Goal: Contribute content: Contribute content

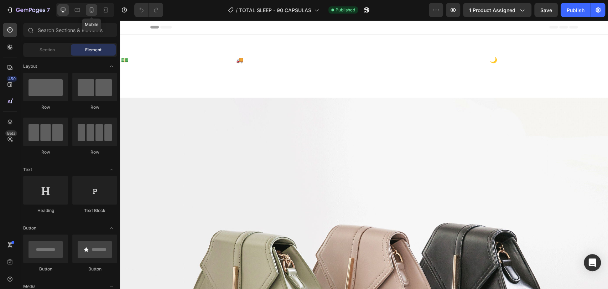
click at [89, 15] on div at bounding box center [91, 9] width 11 height 11
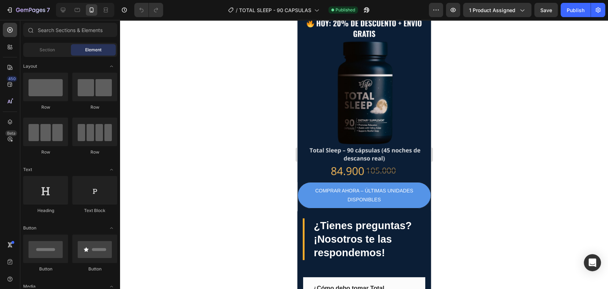
scroll to position [1236, 0]
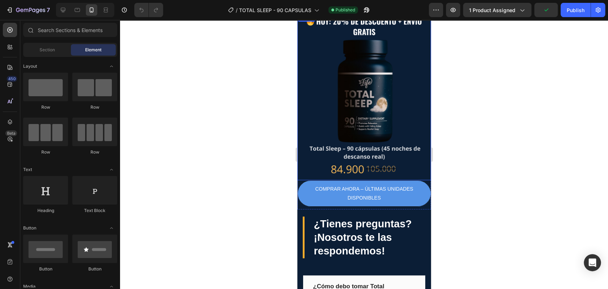
click at [380, 106] on img at bounding box center [363, 96] width 133 height 167
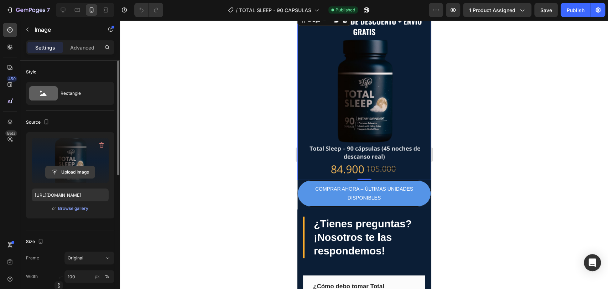
click at [84, 166] on input "file" at bounding box center [70, 172] width 49 height 12
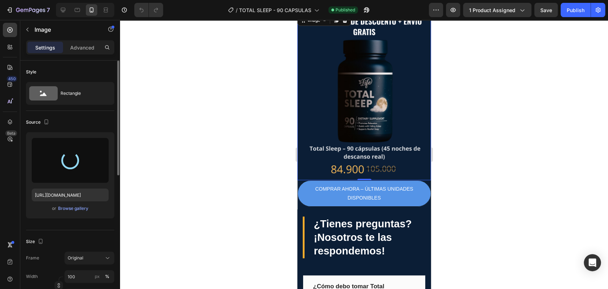
type input "[URL][DOMAIN_NAME]"
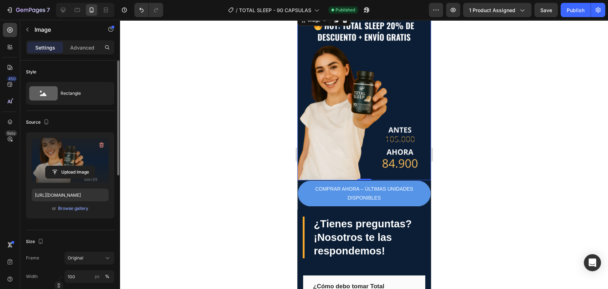
click at [226, 138] on div at bounding box center [364, 154] width 488 height 269
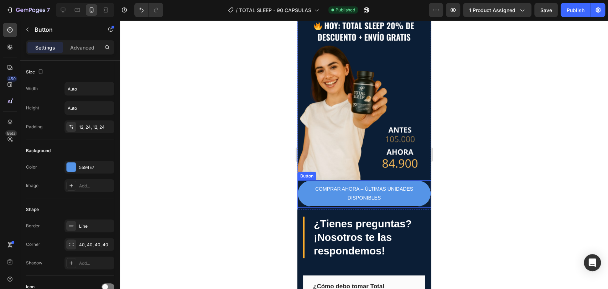
click at [299, 180] on div "COMPRAR AHORA – ÚLTIMAS UNIDADES DISPONIBLES Button" at bounding box center [363, 193] width 133 height 27
click at [86, 49] on p "Advanced" at bounding box center [82, 47] width 24 height 7
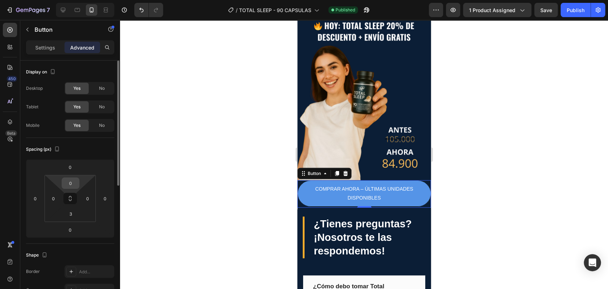
click at [72, 181] on input "0" at bounding box center [70, 183] width 14 height 11
type input "5"
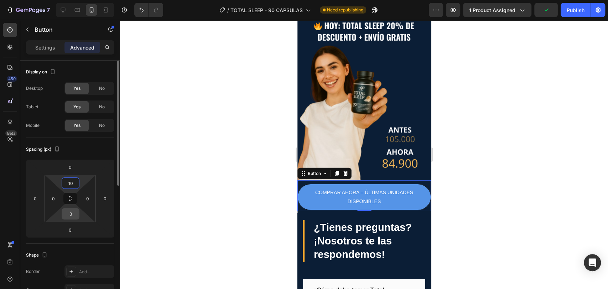
type input "10"
click at [75, 216] on input "3" at bounding box center [70, 213] width 14 height 11
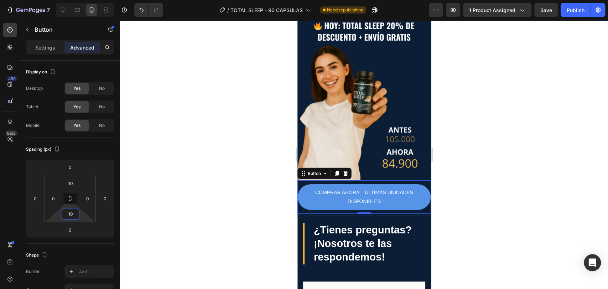
type input "10"
click at [206, 225] on div at bounding box center [364, 154] width 488 height 269
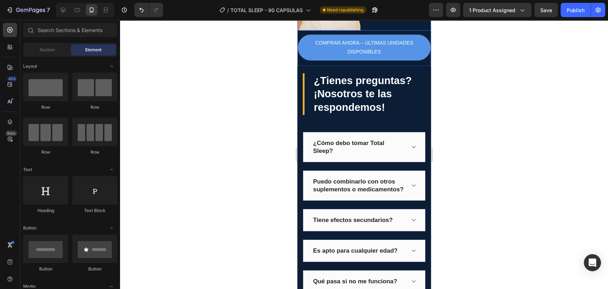
scroll to position [1068, 0]
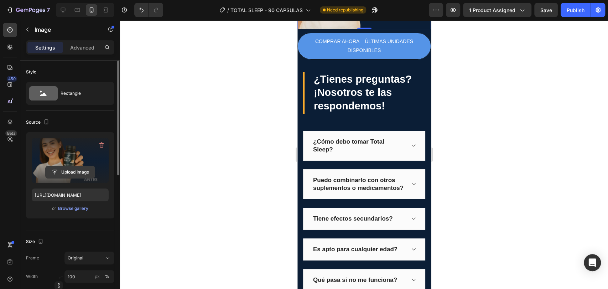
click at [71, 174] on input "file" at bounding box center [70, 172] width 49 height 12
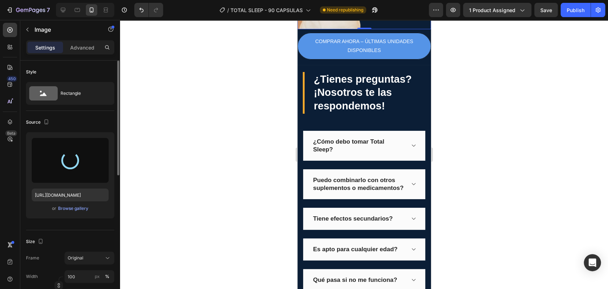
type input "[URL][DOMAIN_NAME]"
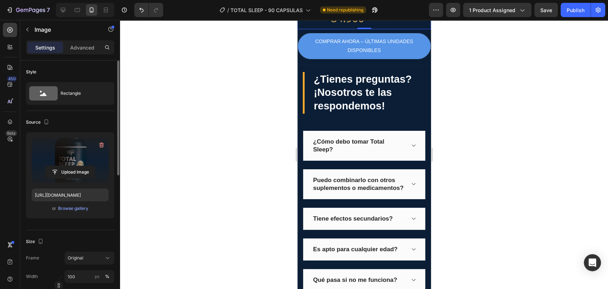
click at [212, 123] on div at bounding box center [364, 154] width 488 height 269
click at [82, 169] on input "file" at bounding box center [70, 172] width 49 height 12
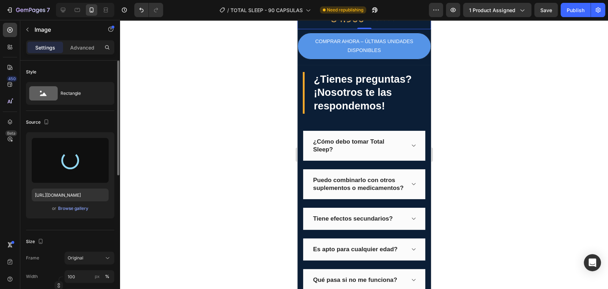
type input "[URL][DOMAIN_NAME]"
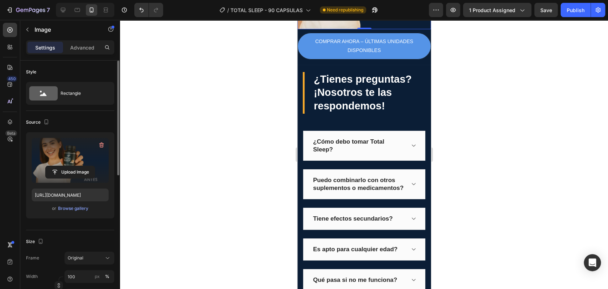
click at [236, 141] on div at bounding box center [364, 154] width 488 height 269
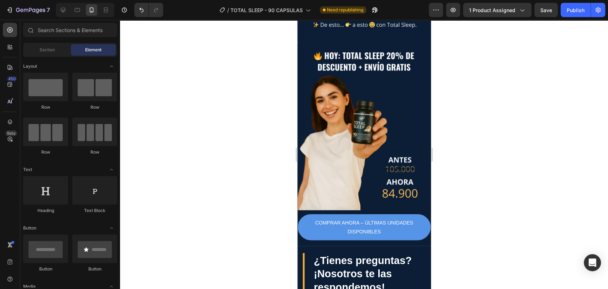
scroll to position [897, 0]
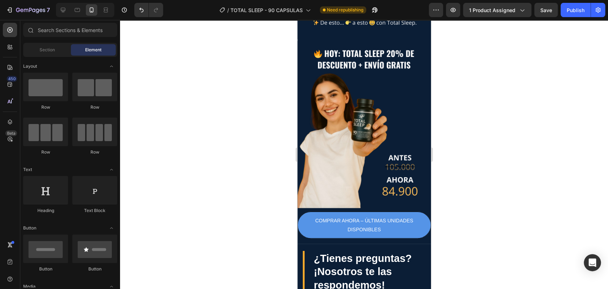
drag, startPoint x: 429, startPoint y: 150, endPoint x: 747, endPoint y: 216, distance: 325.0
click at [474, 111] on div at bounding box center [364, 154] width 488 height 269
click at [578, 5] on button "Publish" at bounding box center [575, 10] width 30 height 14
click at [24, 10] on icon "button" at bounding box center [26, 10] width 4 height 3
